Goal: Communication & Community: Share content

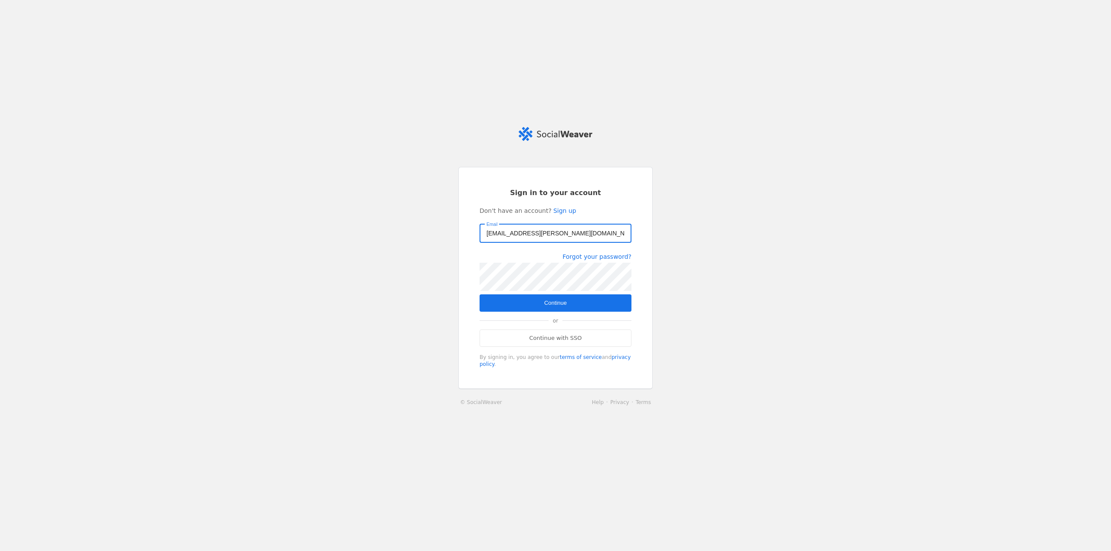
type input "[EMAIL_ADDRESS][PERSON_NAME][DOMAIN_NAME]"
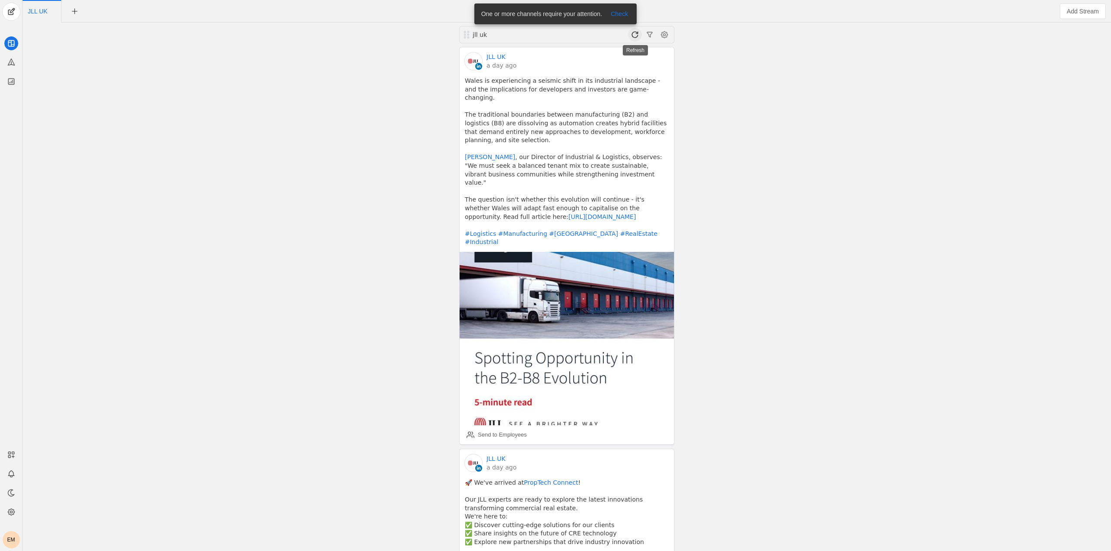
click at [630, 36] on span at bounding box center [635, 35] width 14 height 14
click at [635, 36] on span at bounding box center [635, 35] width 14 height 14
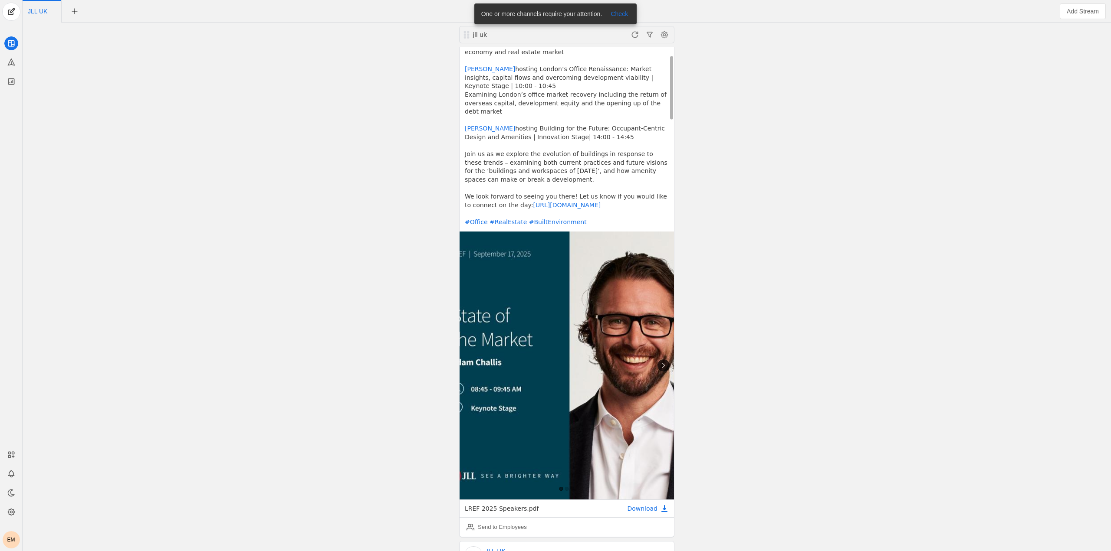
scroll to position [174, 0]
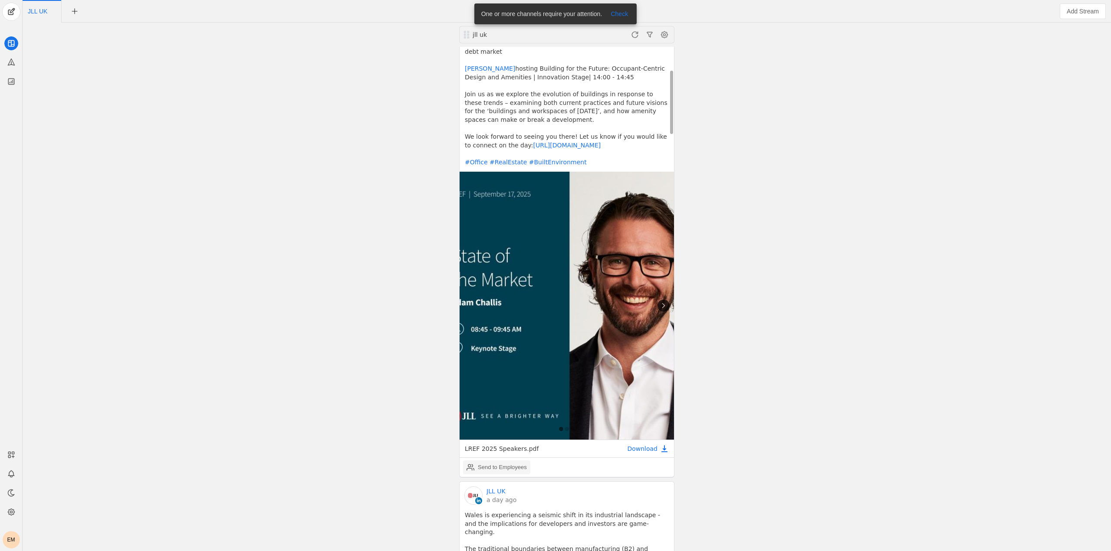
click at [497, 463] on div "Send to Employees" at bounding box center [502, 467] width 49 height 9
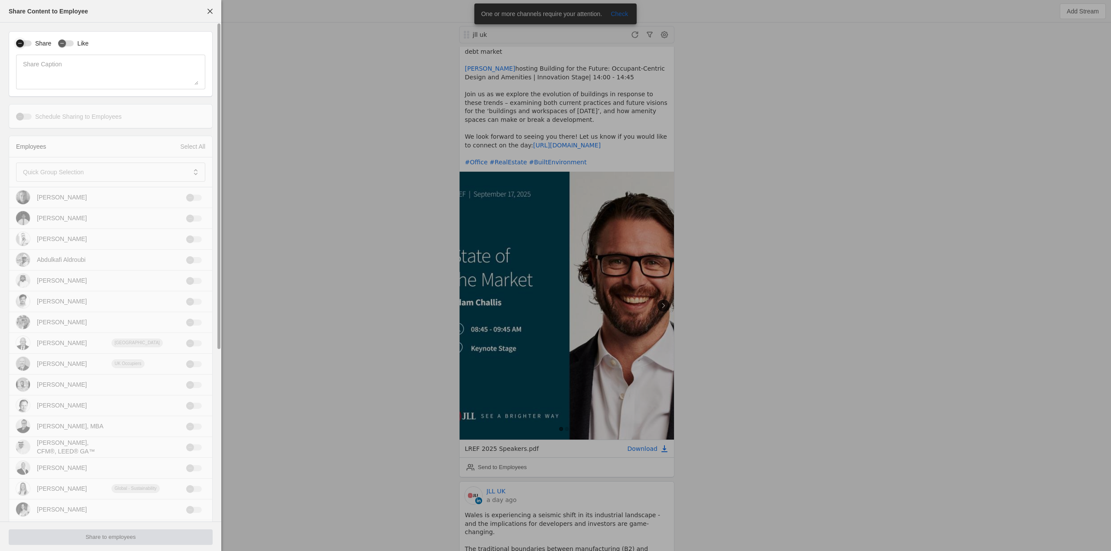
click at [30, 40] on button "Share" at bounding box center [24, 43] width 16 height 6
click at [69, 43] on div "button" at bounding box center [66, 43] width 16 height 6
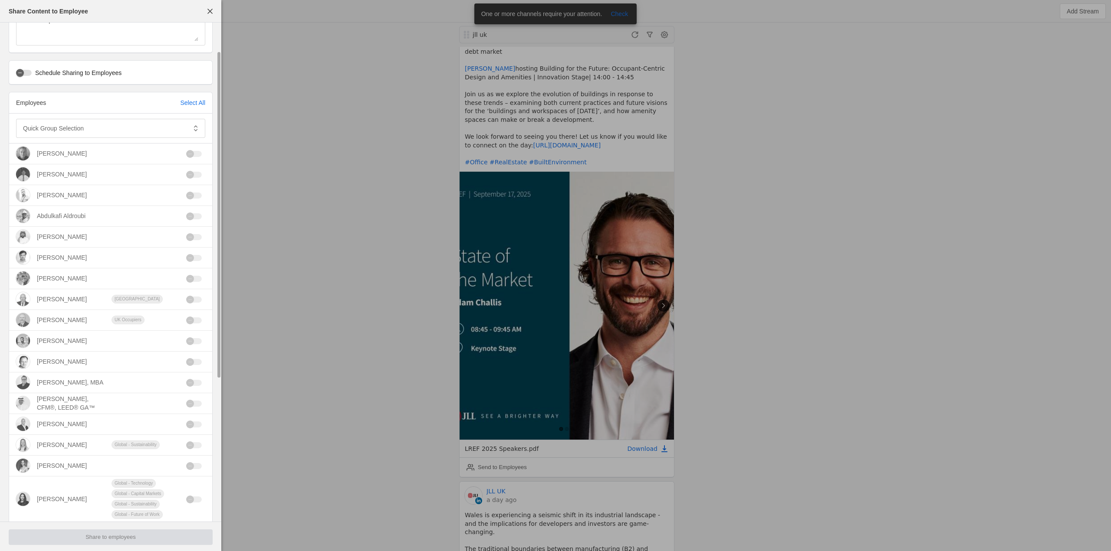
scroll to position [43, 0]
click at [80, 127] on mat-label "Quick Group Selection" at bounding box center [53, 129] width 61 height 10
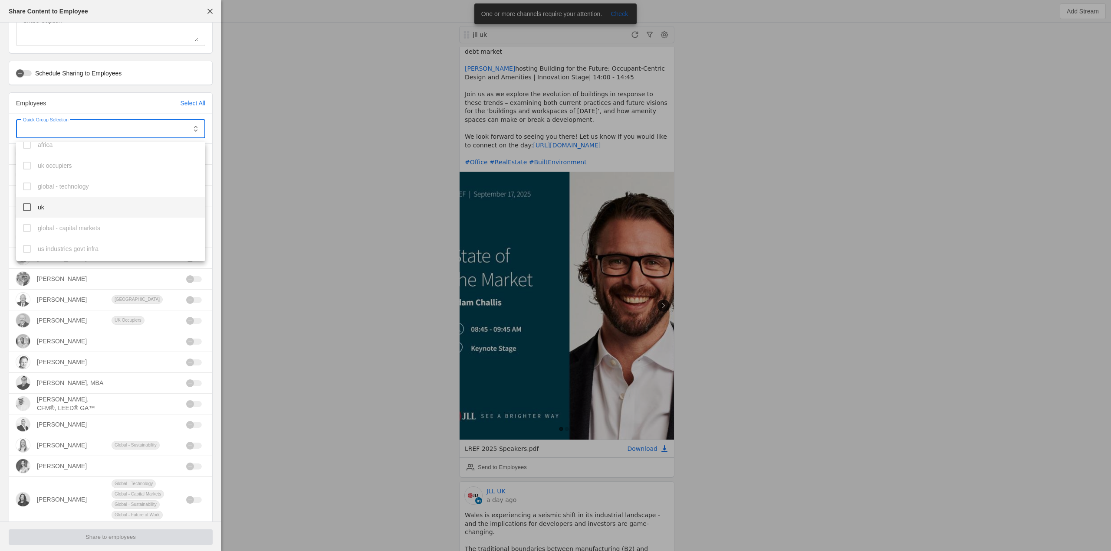
click at [30, 210] on mat-pseudo-checkbox at bounding box center [27, 207] width 8 height 8
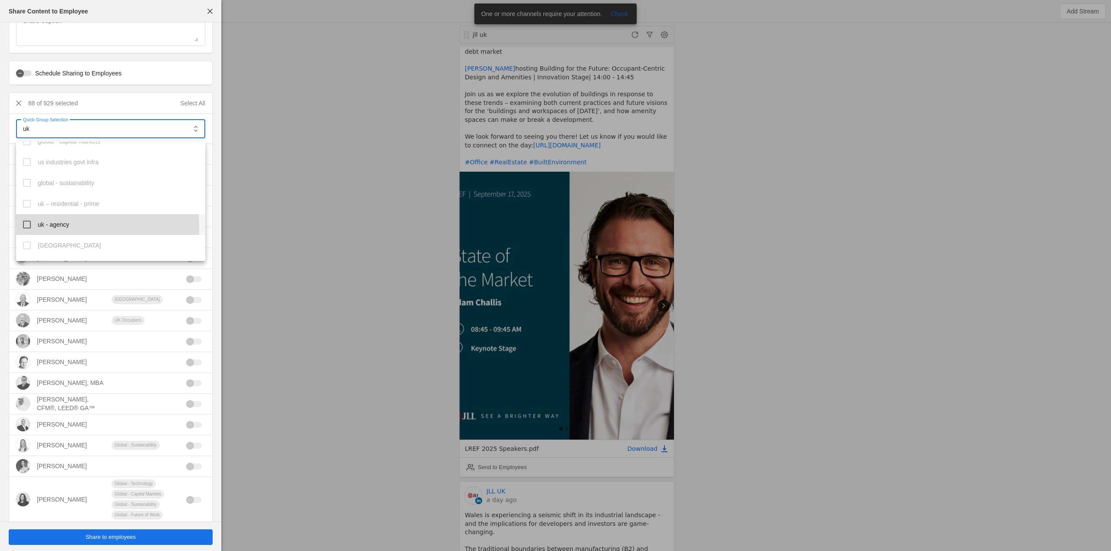
click at [26, 227] on mat-pseudo-checkbox at bounding box center [27, 225] width 8 height 8
click at [29, 220] on mat-pseudo-checkbox at bounding box center [27, 220] width 8 height 8
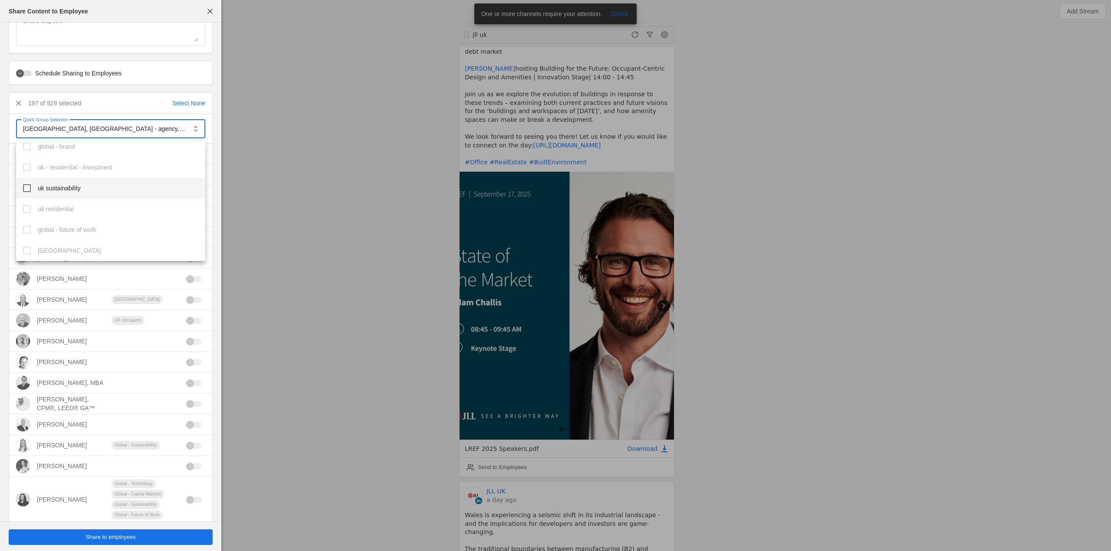
click at [33, 191] on mat-option "uk sustainability" at bounding box center [110, 188] width 189 height 21
click at [30, 192] on mat-option "uk corporate" at bounding box center [110, 184] width 189 height 21
click at [269, 198] on div at bounding box center [555, 275] width 1111 height 551
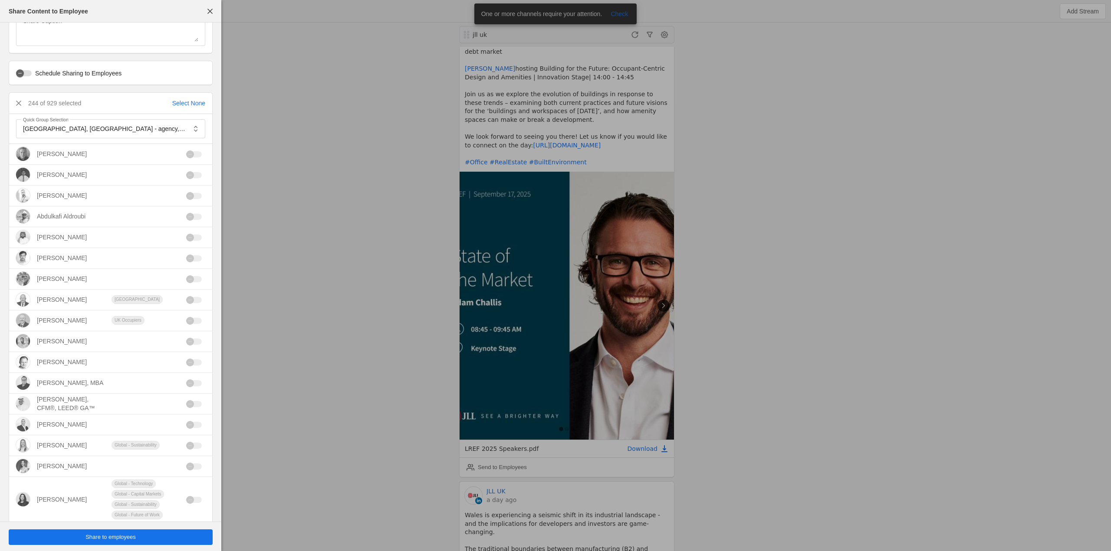
click at [104, 541] on span "Share to employees" at bounding box center [110, 537] width 50 height 9
